Goal: Information Seeking & Learning: Learn about a topic

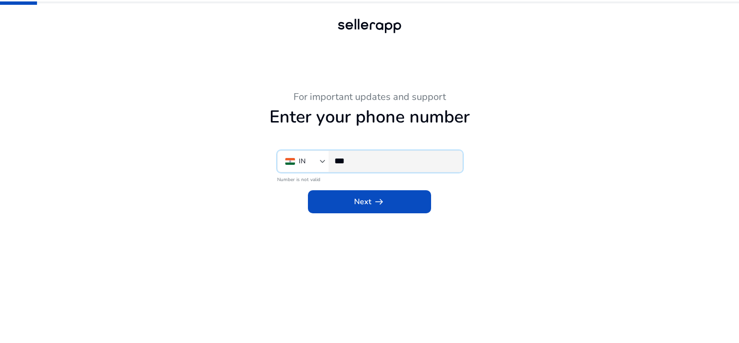
click at [393, 165] on input "***" at bounding box center [394, 161] width 120 height 11
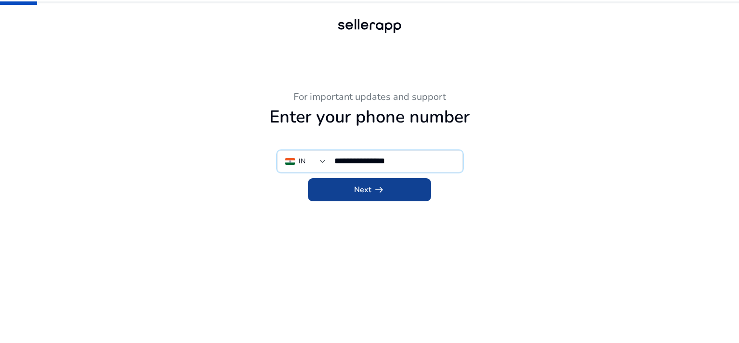
type input "**********"
click at [381, 187] on span "arrow_right_alt" at bounding box center [379, 190] width 12 height 12
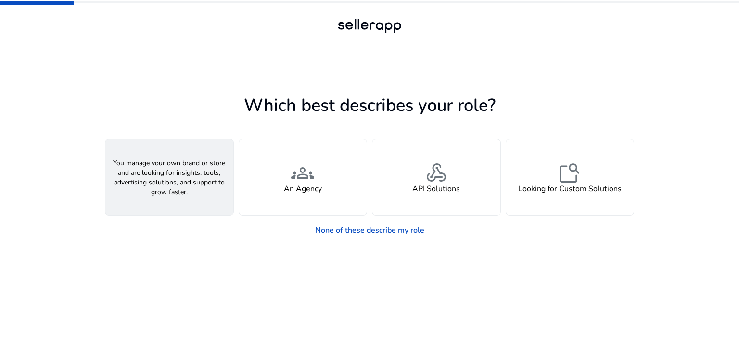
click at [150, 171] on div "person A Seller" at bounding box center [169, 178] width 128 height 76
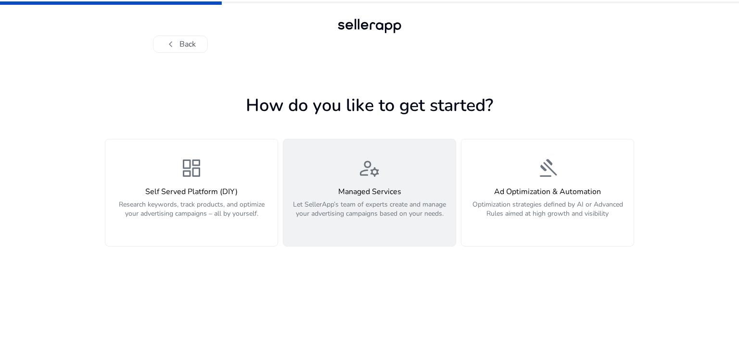
click at [341, 238] on button "manage_accounts Managed Services Let SellerApp’s team of experts create and man…" at bounding box center [369, 193] width 173 height 108
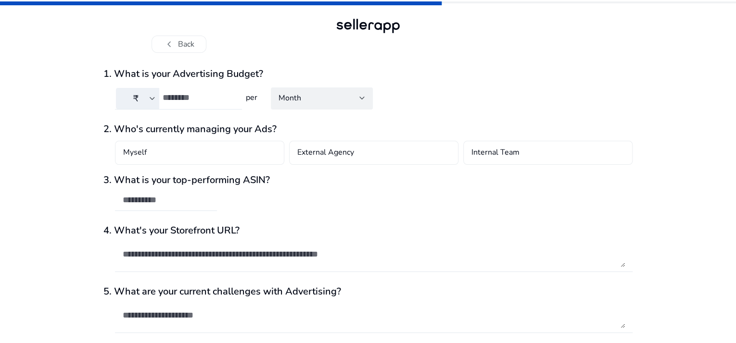
click at [209, 103] on div at bounding box center [199, 98] width 72 height 21
click at [171, 46] on span "chevron_left" at bounding box center [170, 44] width 12 height 12
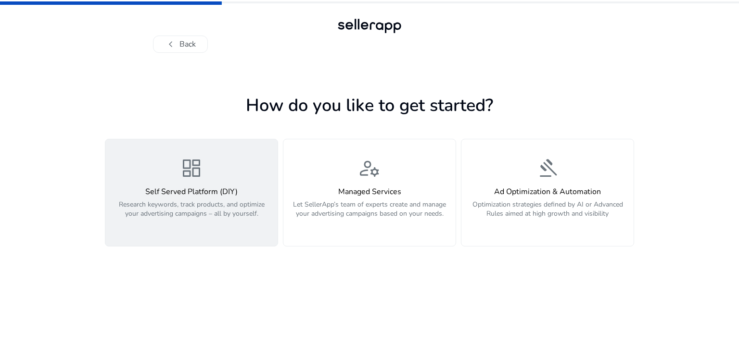
click at [195, 189] on h4 "Self Served Platform (DIY)" at bounding box center [191, 192] width 161 height 9
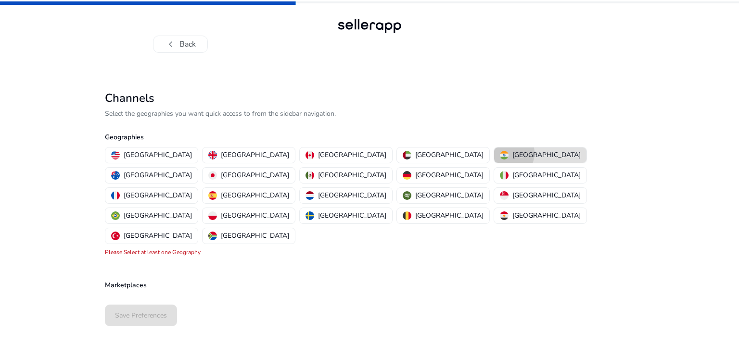
click at [500, 153] on img "button" at bounding box center [504, 155] width 9 height 9
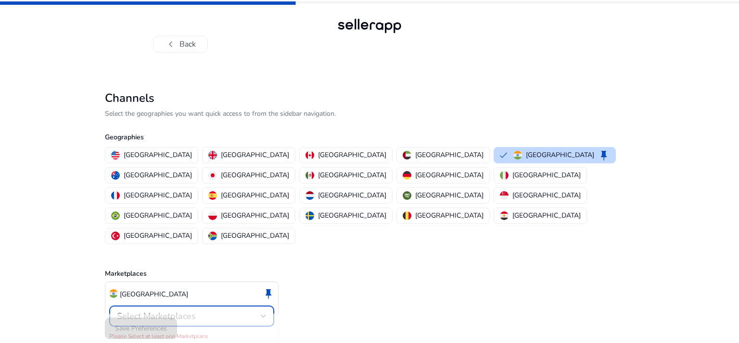
click at [172, 311] on span "Select Marketplaces" at bounding box center [156, 317] width 79 height 12
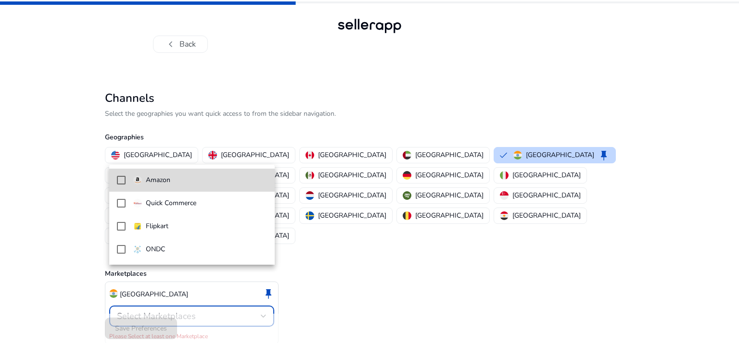
click at [117, 179] on mat-pseudo-checkbox at bounding box center [121, 180] width 9 height 9
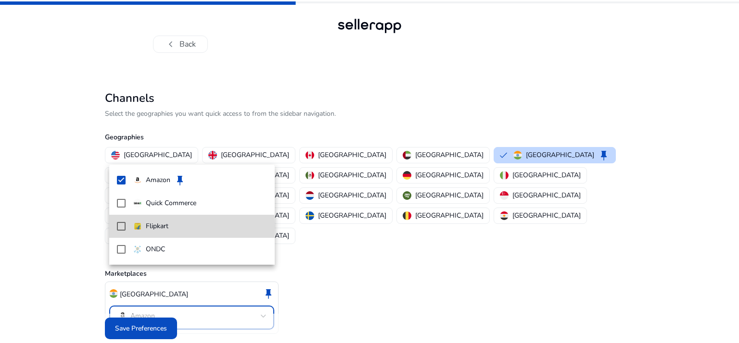
click at [117, 226] on mat-pseudo-checkbox at bounding box center [121, 226] width 9 height 9
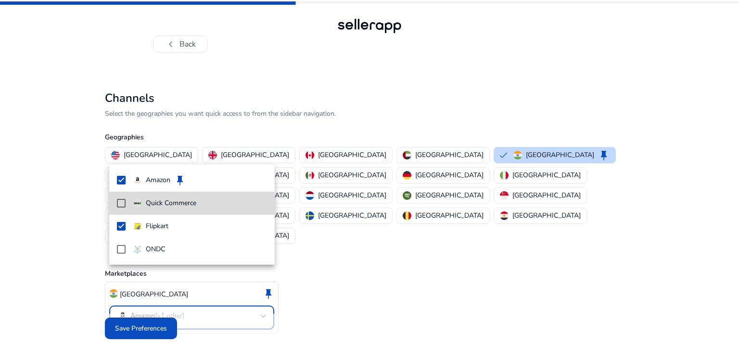
click at [118, 209] on mat-option "Quick Commerce" at bounding box center [191, 203] width 165 height 23
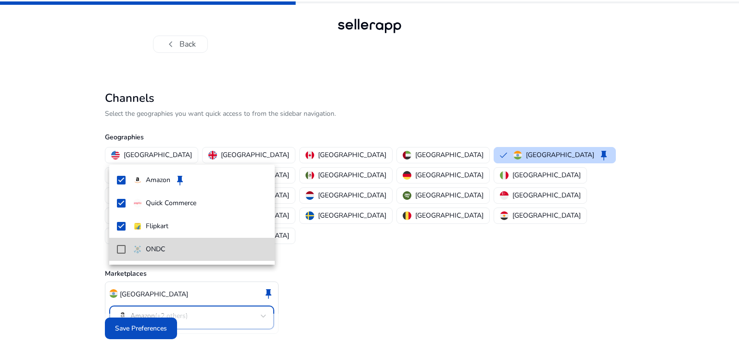
click at [121, 250] on mat-pseudo-checkbox at bounding box center [121, 249] width 9 height 9
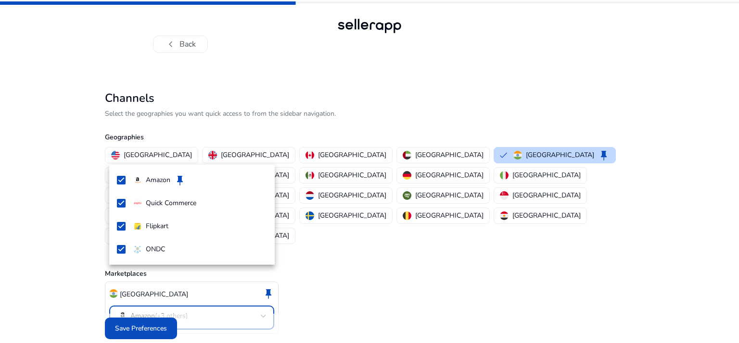
click at [144, 310] on div at bounding box center [369, 171] width 739 height 343
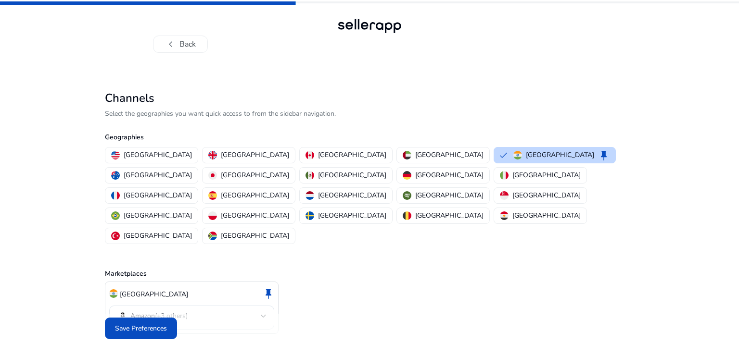
click at [144, 317] on span at bounding box center [141, 328] width 72 height 23
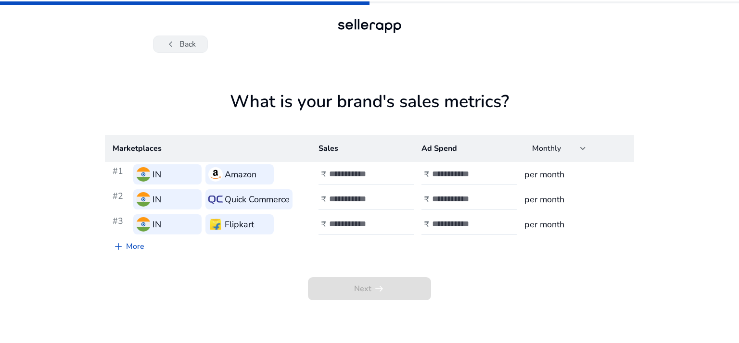
click at [171, 38] on span "chevron_left" at bounding box center [171, 44] width 12 height 12
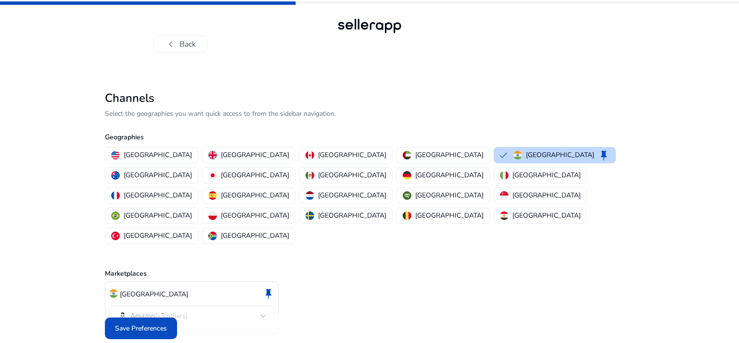
click at [171, 38] on span "chevron_left" at bounding box center [171, 44] width 12 height 12
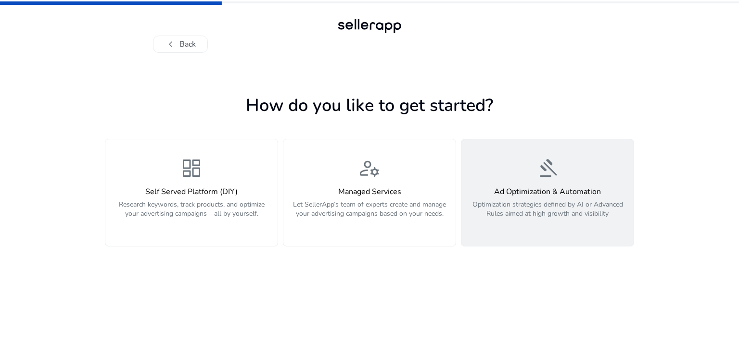
click at [508, 199] on div "Ad Optimization & Automation Optimization strategies defined by AI or Advanced …" at bounding box center [547, 208] width 161 height 41
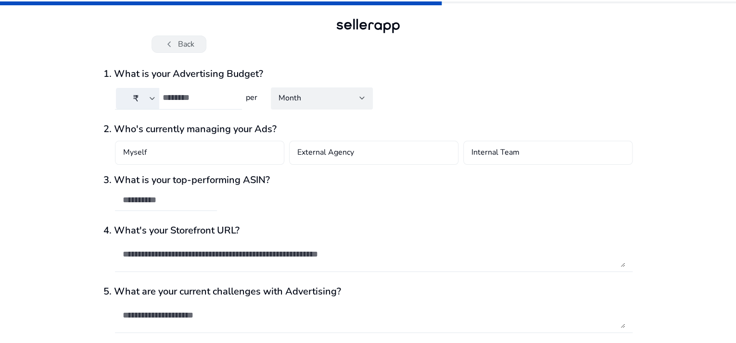
click at [171, 45] on span "chevron_left" at bounding box center [170, 44] width 12 height 12
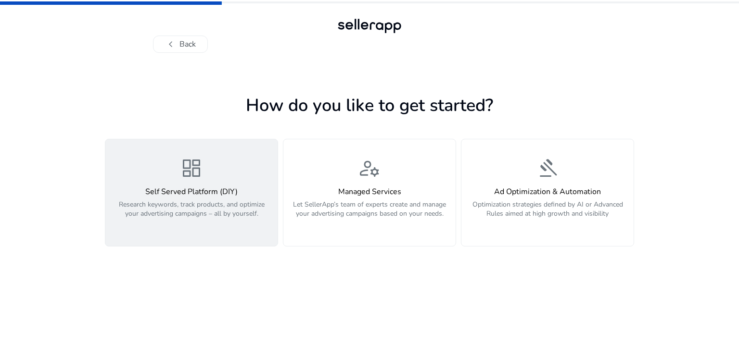
click at [179, 192] on h4 "Self Served Platform (DIY)" at bounding box center [191, 192] width 161 height 9
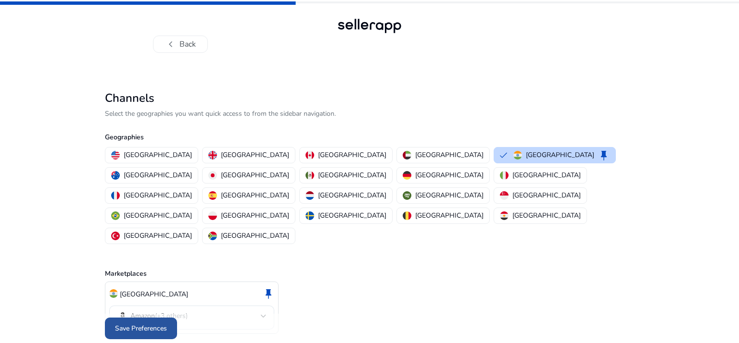
click at [127, 324] on span "Save Preferences" at bounding box center [141, 329] width 52 height 10
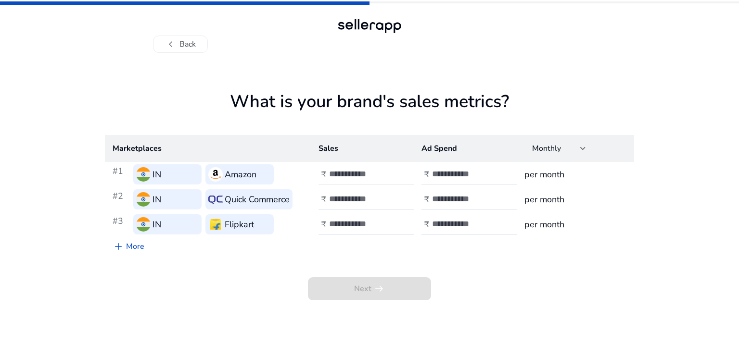
click at [368, 168] on div at bounding box center [372, 174] width 87 height 21
type input "***"
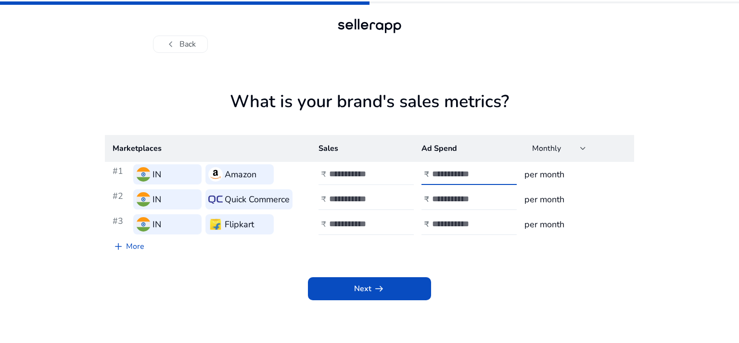
type input "***"
type input "*"
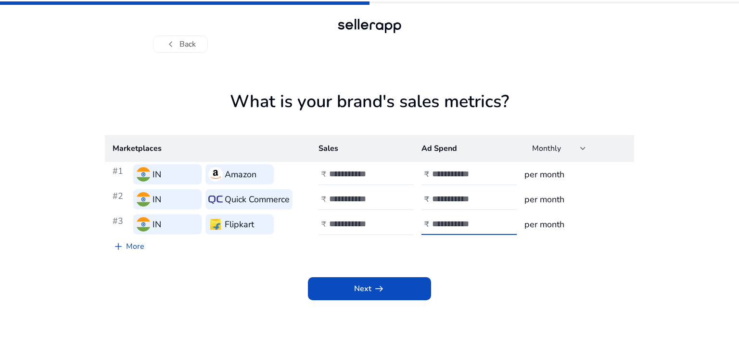
type input "***"
click at [527, 334] on app-sales-metrics "What is your brand's sales metrics? Marketplaces Sales Ad Spend Monthly #1 IN A…" at bounding box center [369, 217] width 529 height 252
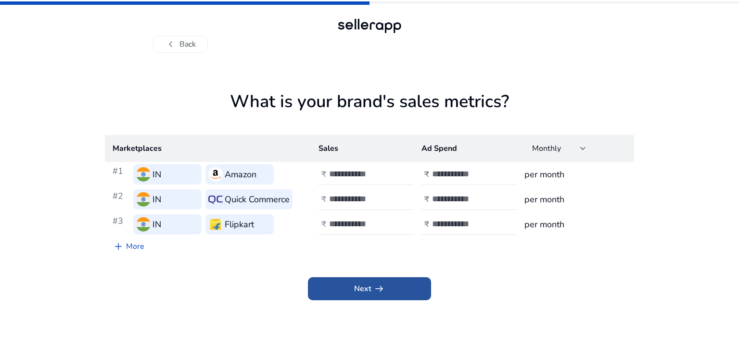
click at [379, 285] on span "arrow_right_alt" at bounding box center [379, 289] width 12 height 12
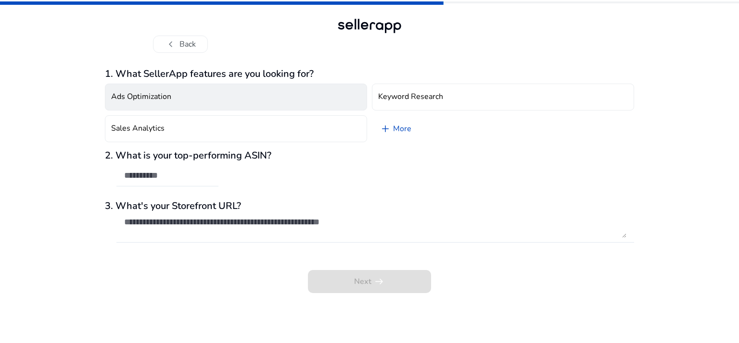
click at [260, 98] on button "Ads Optimization" at bounding box center [236, 97] width 262 height 27
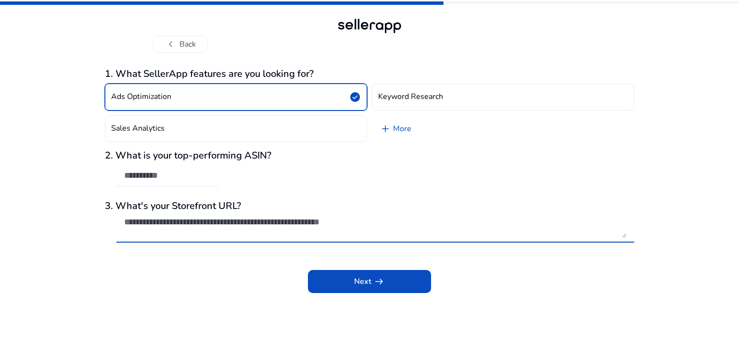
click at [269, 223] on textarea at bounding box center [375, 227] width 502 height 21
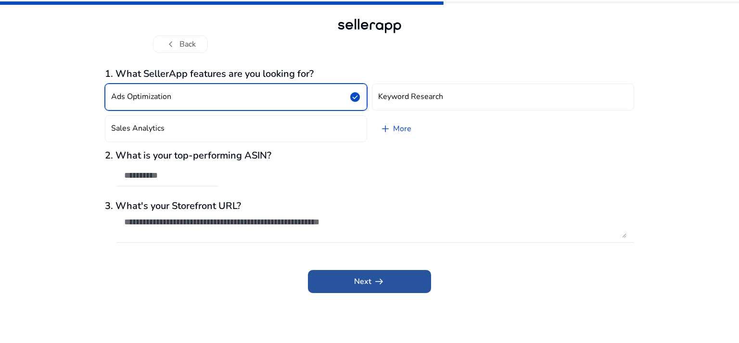
click at [357, 285] on span "Next arrow_right_alt" at bounding box center [369, 282] width 31 height 12
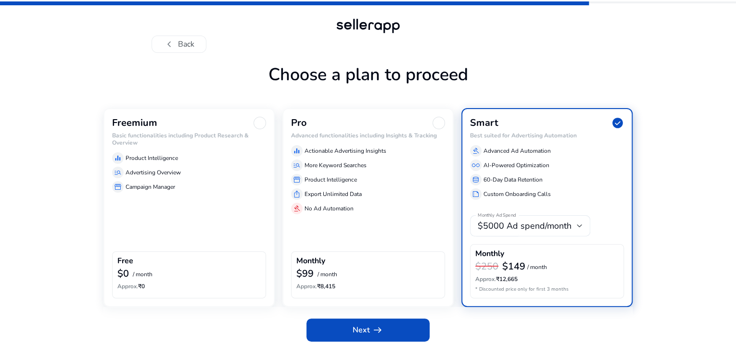
scroll to position [37, 0]
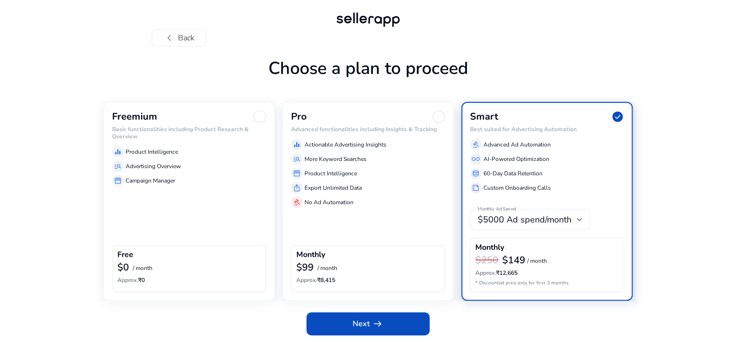
click at [178, 164] on p "Advertising Overview" at bounding box center [153, 166] width 55 height 9
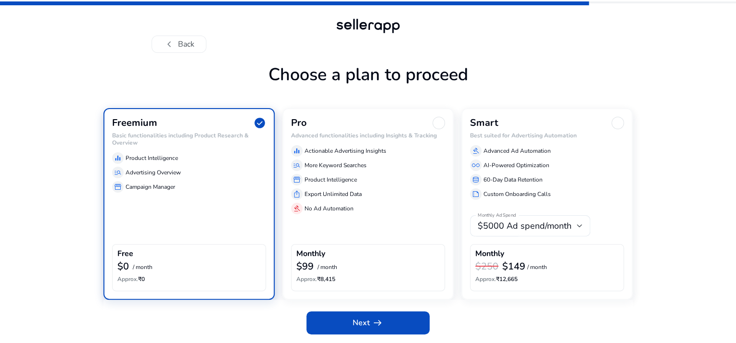
scroll to position [29, 0]
click at [365, 327] on span "Next arrow_right_alt" at bounding box center [368, 323] width 31 height 12
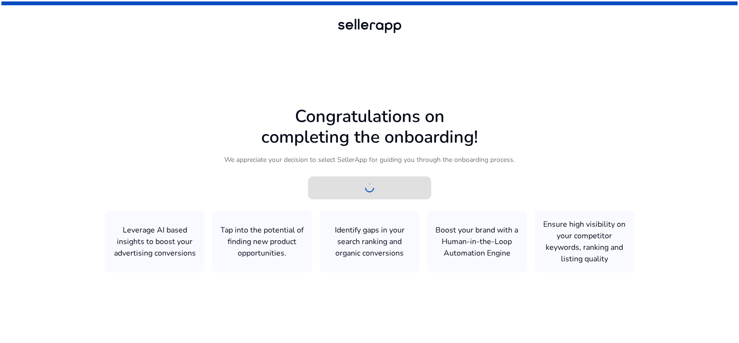
scroll to position [0, 0]
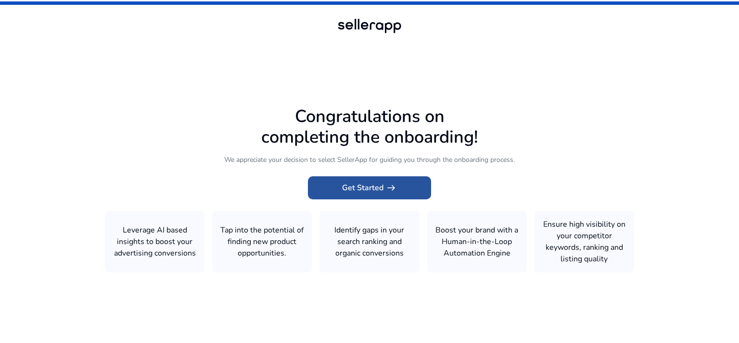
click at [370, 191] on span "Get Started arrow_right_alt" at bounding box center [369, 188] width 55 height 12
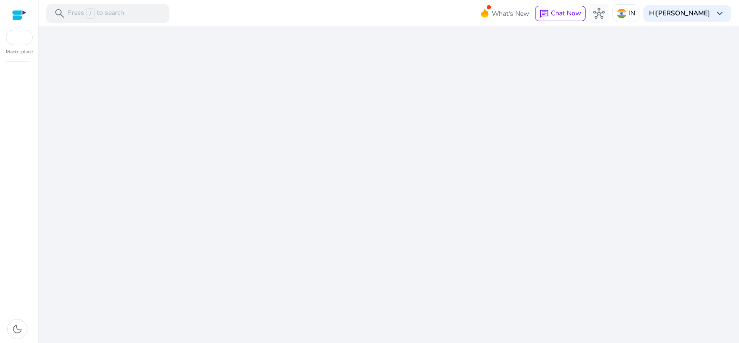
click at [370, 191] on div "We are getting things ready for you..." at bounding box center [388, 184] width 693 height 317
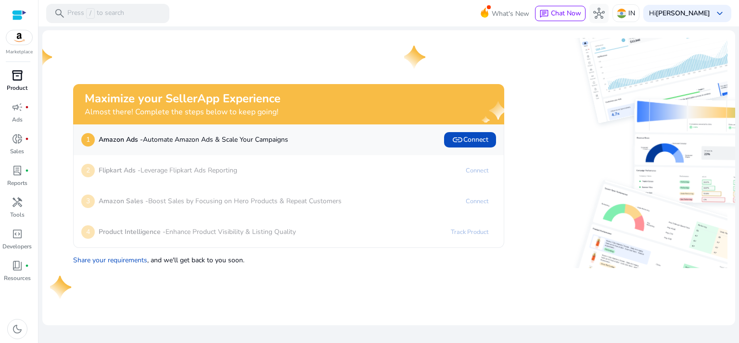
click at [21, 76] on span "inventory_2" at bounding box center [18, 76] width 12 height 12
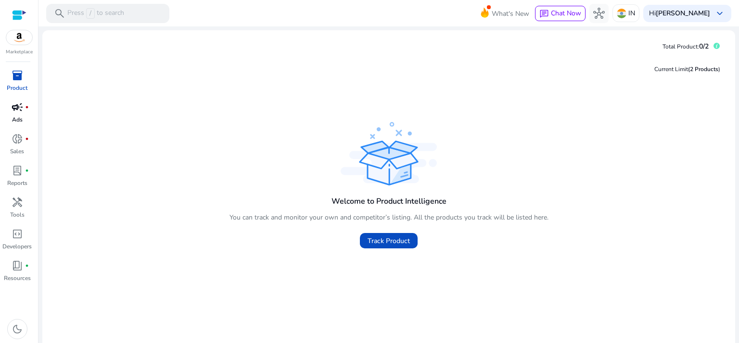
click at [19, 115] on p "Ads" at bounding box center [17, 119] width 11 height 9
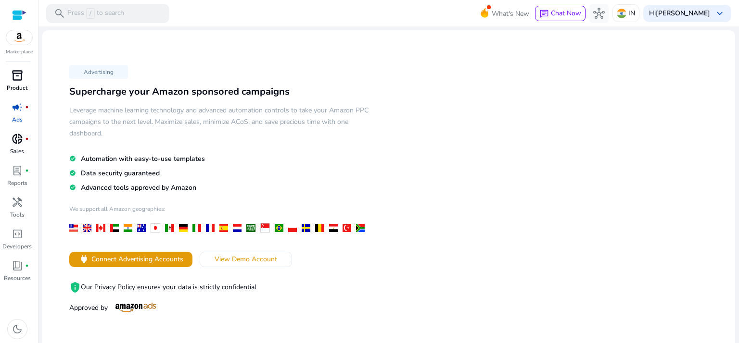
click at [21, 148] on p "Sales" at bounding box center [17, 151] width 14 height 9
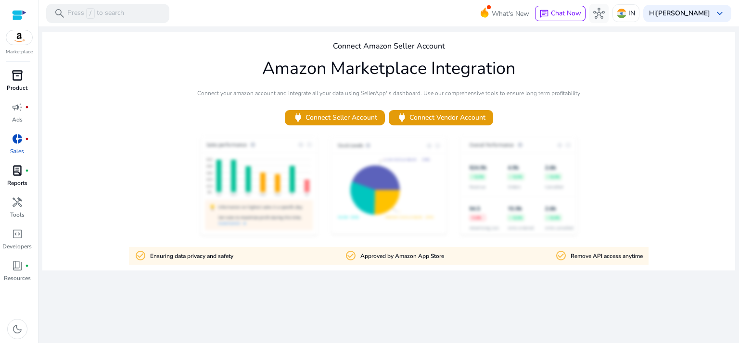
click at [22, 185] on p "Reports" at bounding box center [17, 183] width 20 height 9
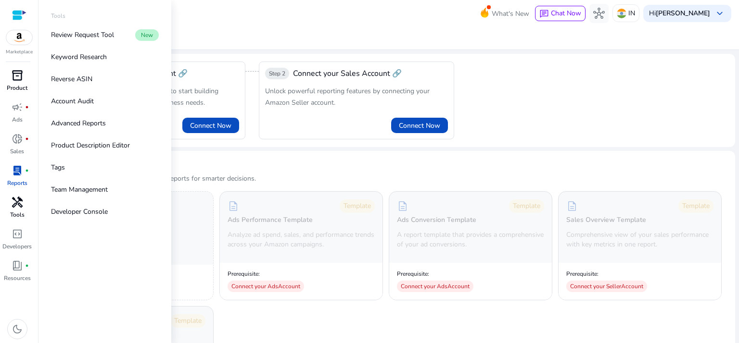
click at [20, 207] on span "handyman" at bounding box center [18, 203] width 12 height 12
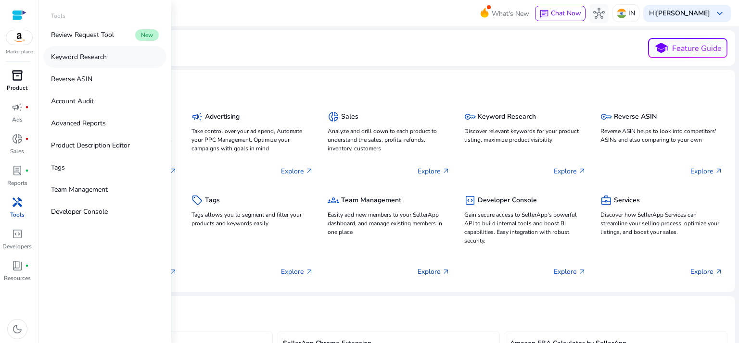
click at [108, 55] on link "Keyword Research" at bounding box center [104, 57] width 123 height 22
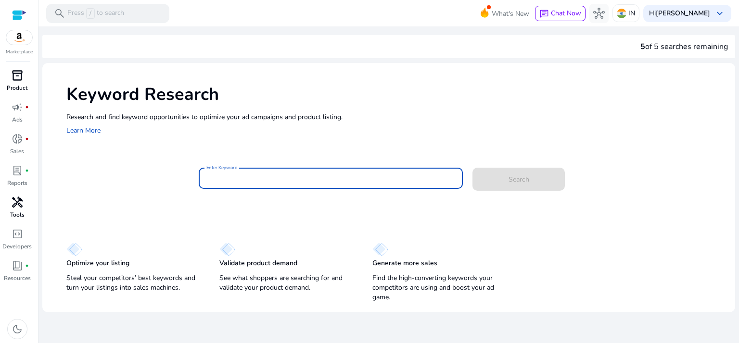
click at [276, 180] on input "Enter Keyword" at bounding box center [330, 178] width 249 height 11
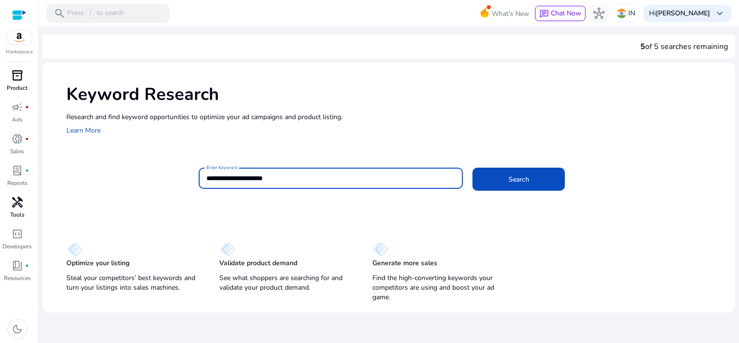
type input "**********"
click at [472, 168] on button "Search" at bounding box center [518, 179] width 92 height 23
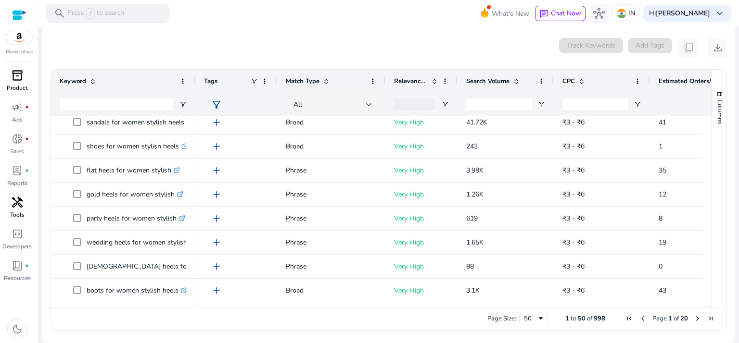
scroll to position [175, 0]
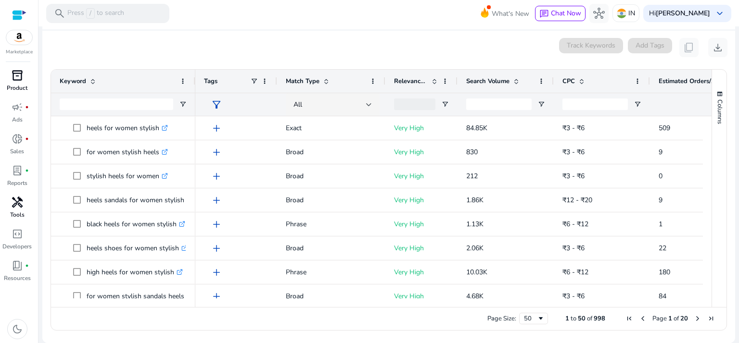
click at [645, 61] on mat-card "0 keyword(s) selected Track Keywords Add Tags content_copy download 1 to 50 of …" at bounding box center [388, 186] width 693 height 313
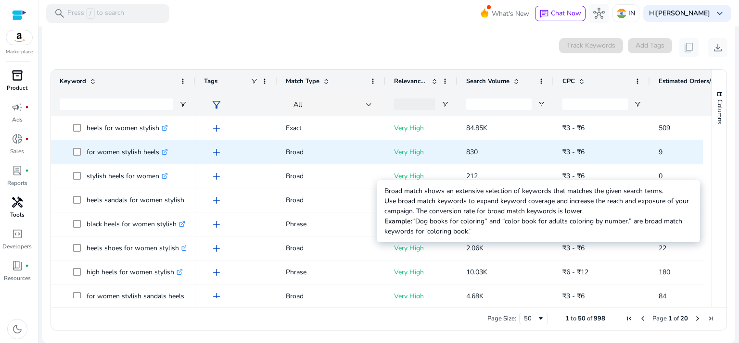
scroll to position [0, 0]
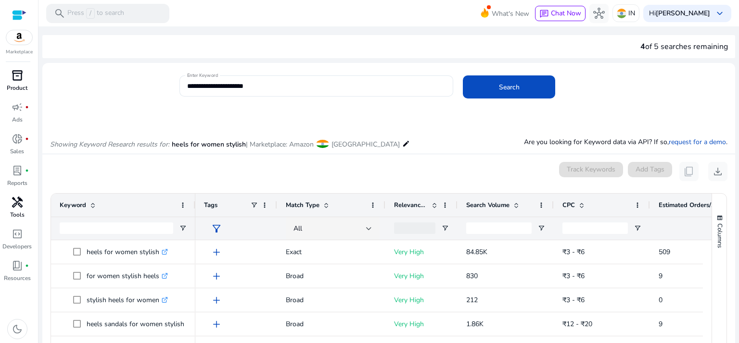
click at [298, 146] on span "| Marketplace: Amazon" at bounding box center [280, 144] width 68 height 9
click at [402, 145] on mat-icon "edit" at bounding box center [406, 144] width 8 height 12
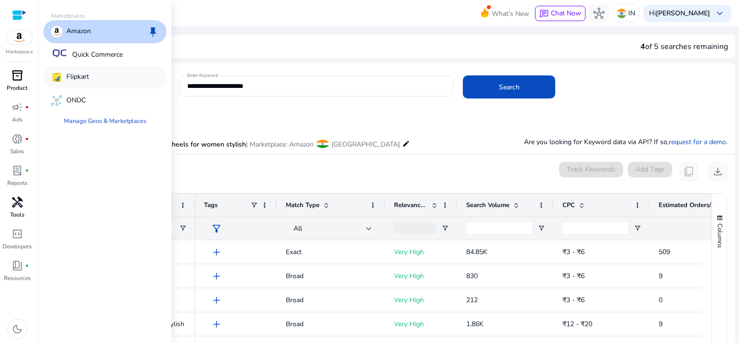
click at [73, 82] on p "Flipkart" at bounding box center [77, 78] width 23 height 12
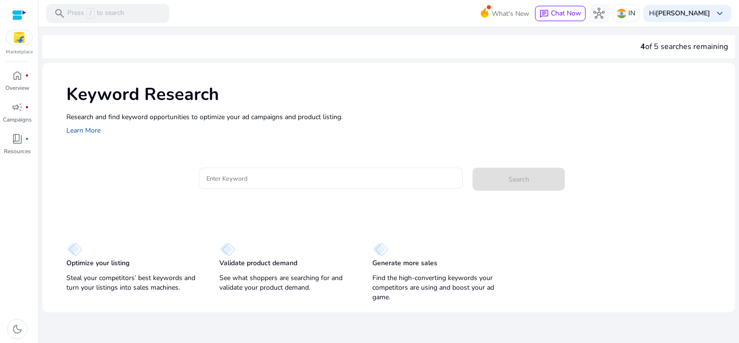
click at [248, 183] on input "Enter Keyword" at bounding box center [330, 178] width 249 height 11
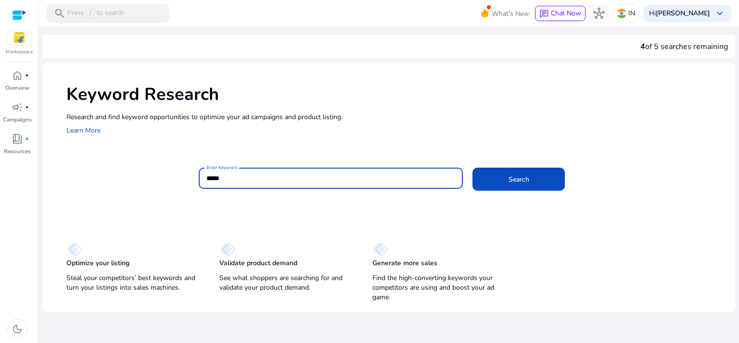
type input "*****"
click at [472, 168] on button "Search" at bounding box center [518, 179] width 92 height 23
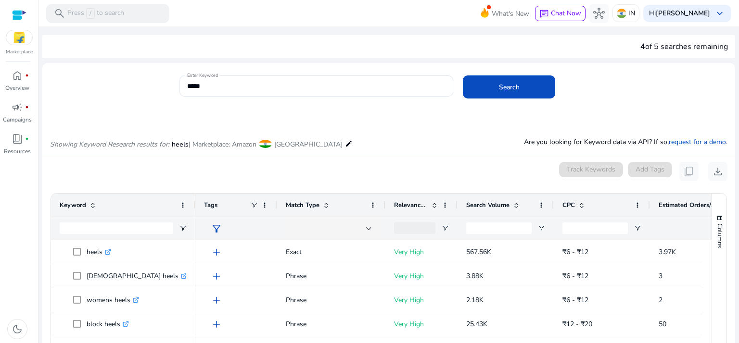
click at [613, 92] on div "Enter Keyword ***** Search" at bounding box center [453, 91] width 548 height 31
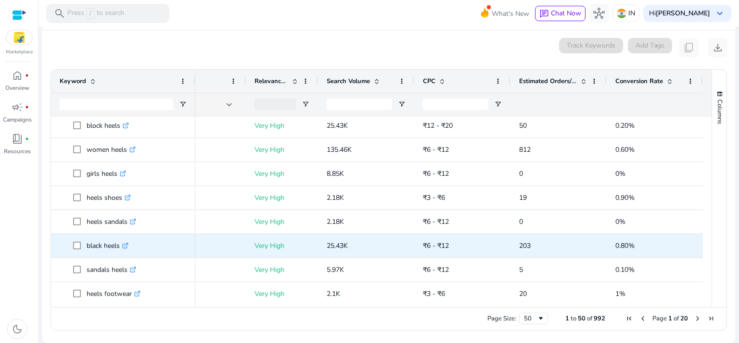
scroll to position [79, 0]
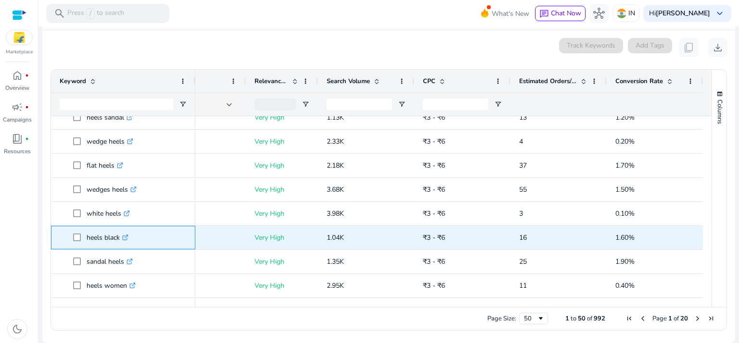
click at [128, 235] on icon ".st0{fill:#2c8af8}" at bounding box center [125, 238] width 6 height 6
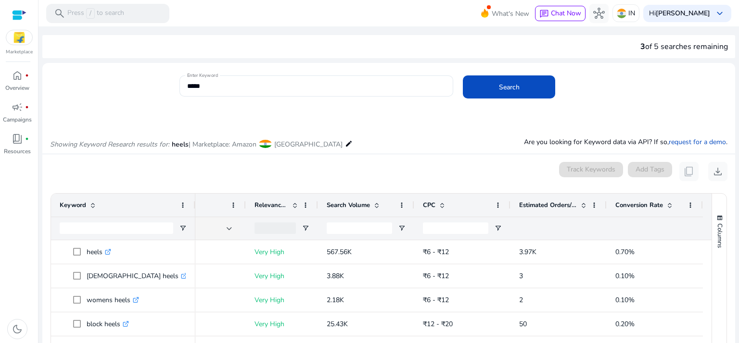
click at [345, 148] on mat-icon "edit" at bounding box center [349, 144] width 8 height 12
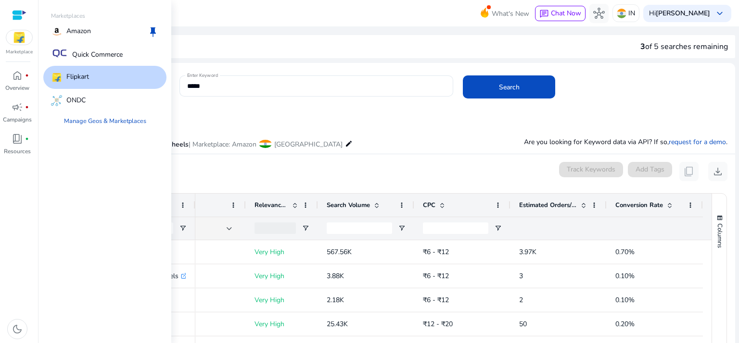
click at [85, 76] on p "Flipkart" at bounding box center [77, 78] width 23 height 12
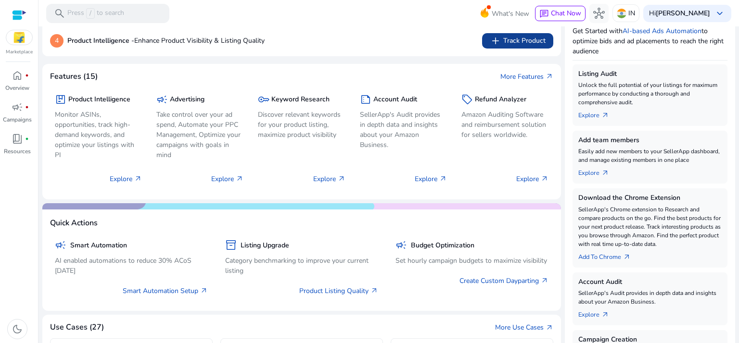
scroll to position [140, 0]
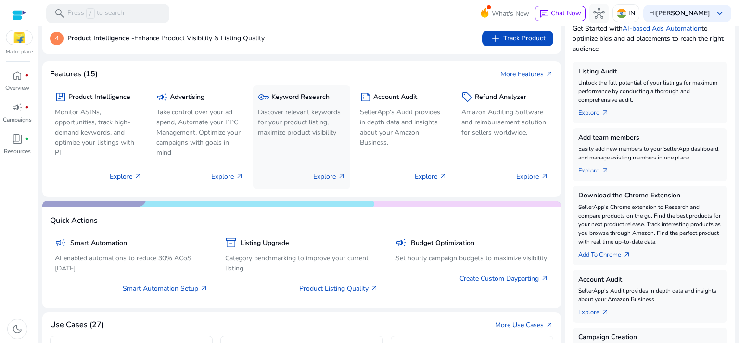
click at [308, 145] on div "key Keyword Research Discover relevant keywords for your product listing, maxim…" at bounding box center [301, 137] width 97 height 104
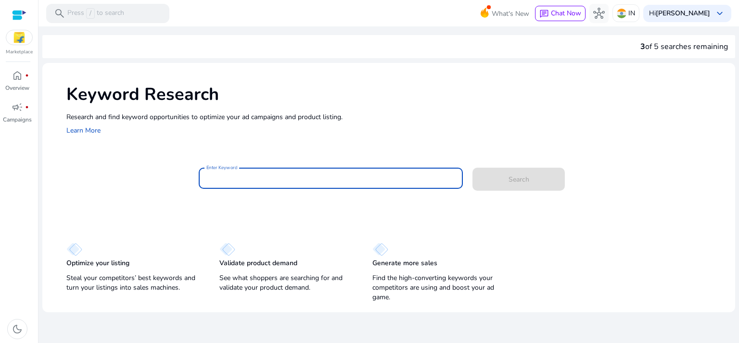
click at [273, 182] on input "Enter Keyword" at bounding box center [330, 178] width 249 height 11
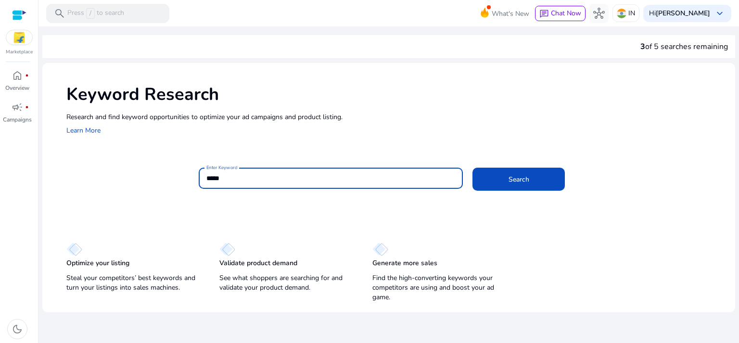
type input "*****"
click at [472, 168] on button "Search" at bounding box center [518, 179] width 92 height 23
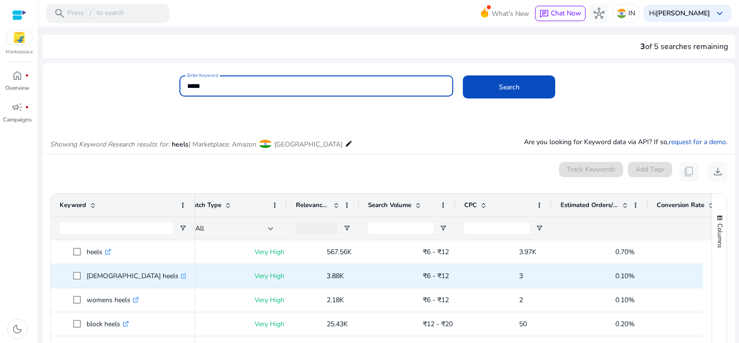
scroll to position [0, 142]
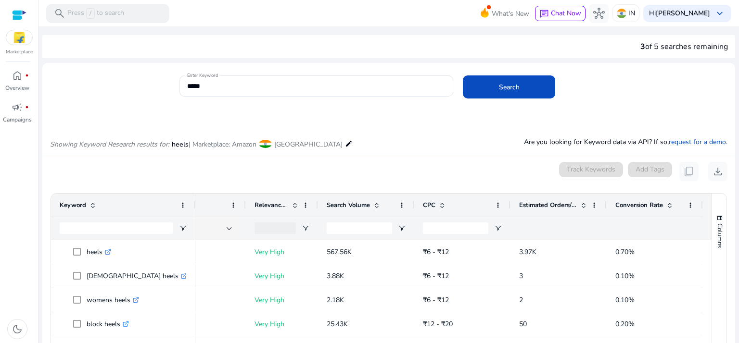
click at [665, 209] on div "Conversion Rate" at bounding box center [649, 205] width 68 height 18
click at [669, 206] on span at bounding box center [670, 206] width 8 height 8
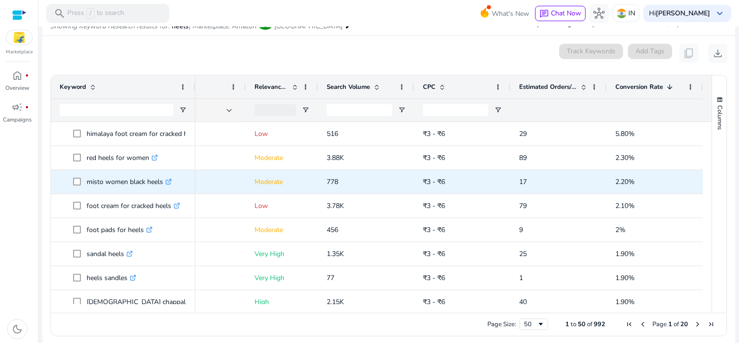
scroll to position [124, 0]
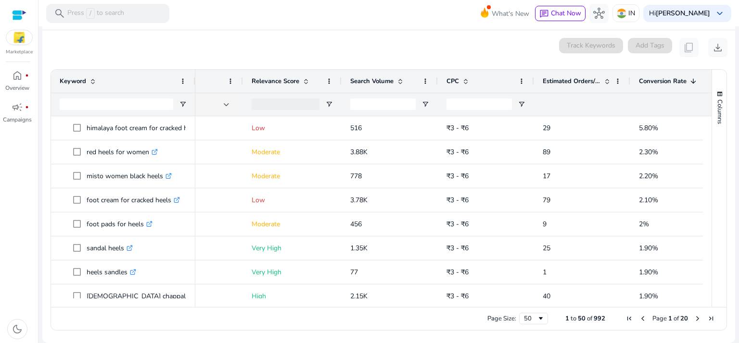
drag, startPoint x: 314, startPoint y: 81, endPoint x: 340, endPoint y: 80, distance: 26.5
click at [340, 80] on div at bounding box center [341, 81] width 4 height 23
click at [513, 36] on mat-card "0 keyword(s) selected Track Keywords Add Tags content_copy download Press ENTER…" at bounding box center [388, 186] width 693 height 313
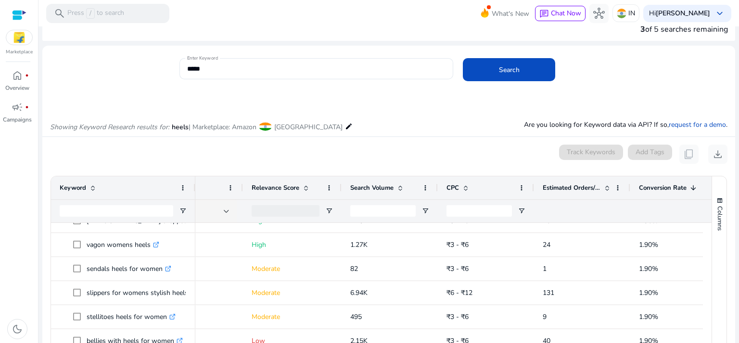
scroll to position [0, 0]
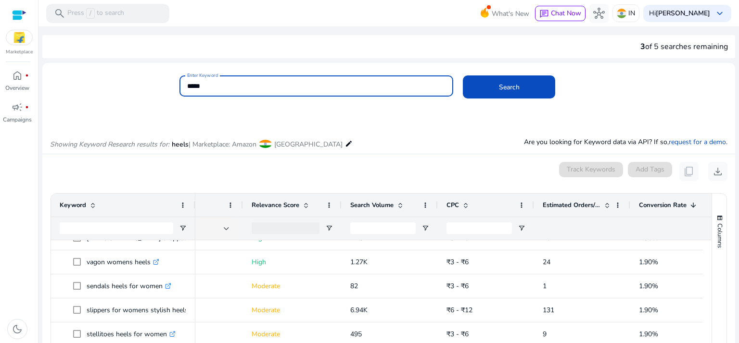
click at [326, 89] on input "*****" at bounding box center [316, 86] width 259 height 11
type input "**********"
click at [463, 76] on button "Search" at bounding box center [509, 87] width 92 height 23
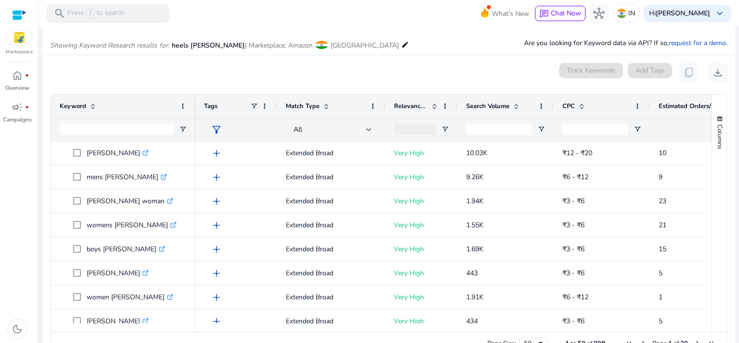
scroll to position [114, 0]
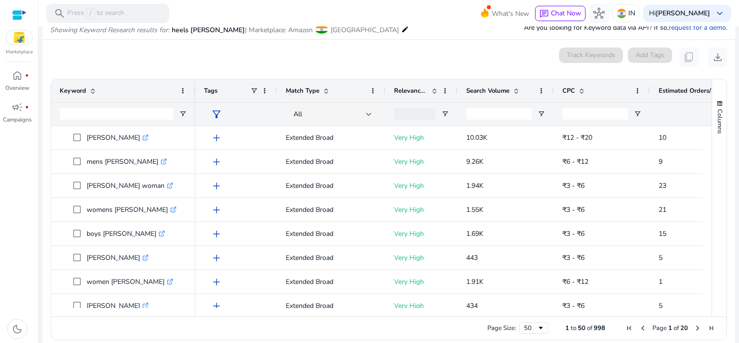
click at [402, 49] on div "0 keyword(s) selected Track Keywords Add Tags content_copy download" at bounding box center [388, 57] width 677 height 19
click at [364, 56] on div "0 keyword(s) selected Track Keywords Add Tags content_copy download" at bounding box center [388, 57] width 677 height 19
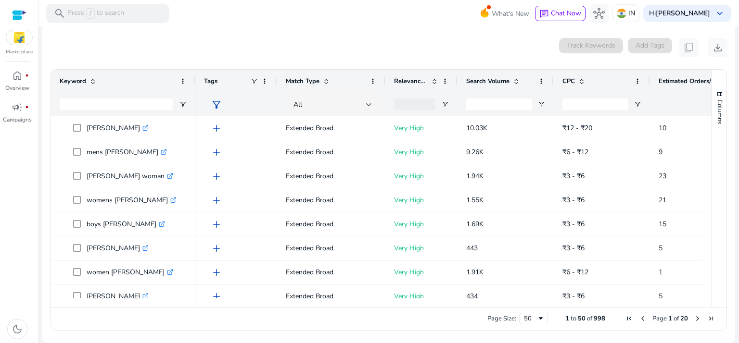
scroll to position [0, 0]
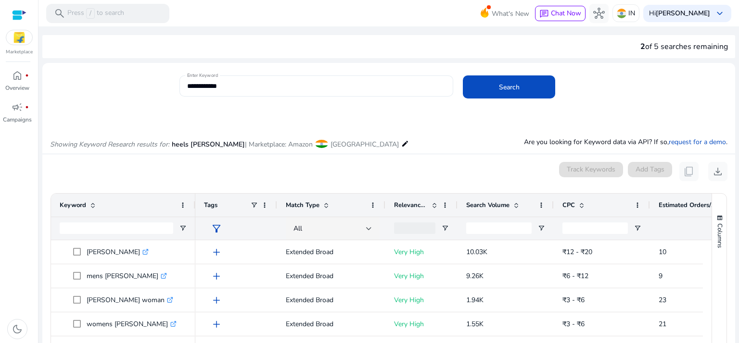
click at [320, 93] on div "**********" at bounding box center [316, 86] width 259 height 21
click at [605, 17] on span "hub" at bounding box center [599, 14] width 12 height 12
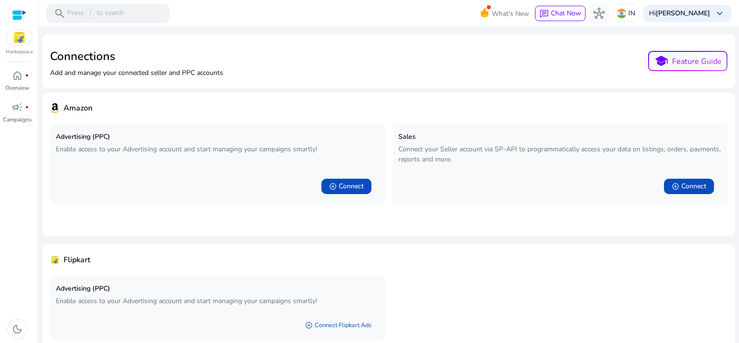
click at [693, 12] on b "[PERSON_NAME]" at bounding box center [683, 13] width 54 height 9
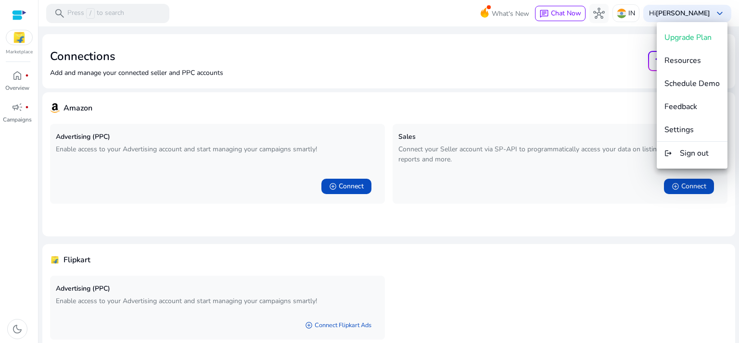
click at [404, 59] on div at bounding box center [369, 171] width 739 height 343
